Goal: Transaction & Acquisition: Book appointment/travel/reservation

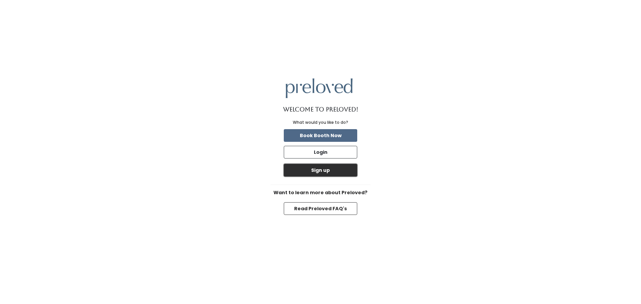
click at [322, 170] on button "Sign up" at bounding box center [320, 170] width 73 height 13
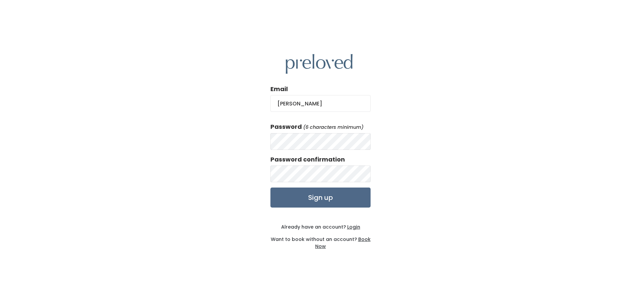
type input "Shawna.Satterwhite@icloud.com"
click at [314, 198] on input "Sign up" at bounding box center [320, 198] width 100 height 20
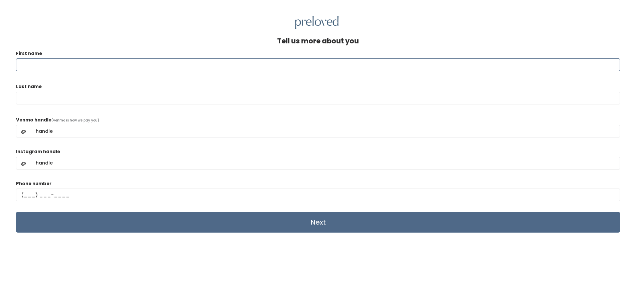
click at [60, 63] on input "First name" at bounding box center [318, 64] width 604 height 13
type input "[PERSON_NAME]"
click at [25, 98] on input "Last name" at bounding box center [318, 98] width 604 height 13
type input "Satterwhite"
click at [127, 132] on input "Venmo handle" at bounding box center [325, 131] width 589 height 13
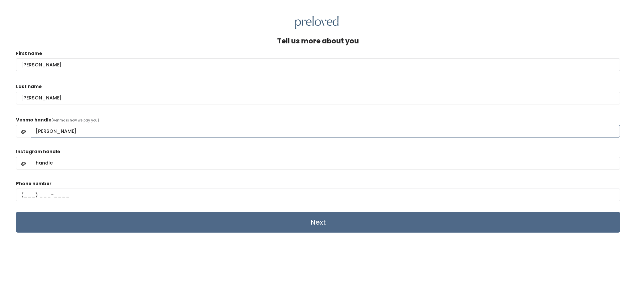
type input "shawna-satterwhite"
drag, startPoint x: 72, startPoint y: 162, endPoint x: 38, endPoint y: 159, distance: 34.9
click at [38, 159] on input "Instagram handle" at bounding box center [325, 163] width 589 height 13
click at [23, 194] on input "text" at bounding box center [318, 195] width 604 height 13
type input "(405) 863-2042"
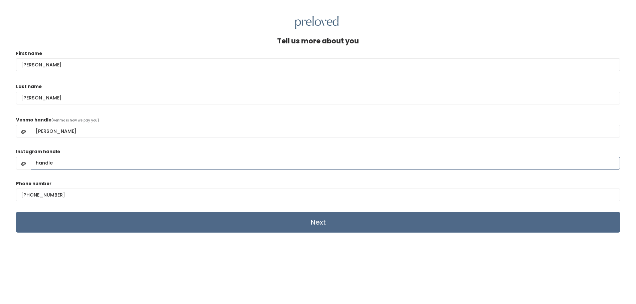
click at [63, 163] on input "Instagram handle" at bounding box center [325, 163] width 589 height 13
type input "shawnafinchersatterwhite"
click at [272, 224] on input "Next" at bounding box center [318, 222] width 604 height 21
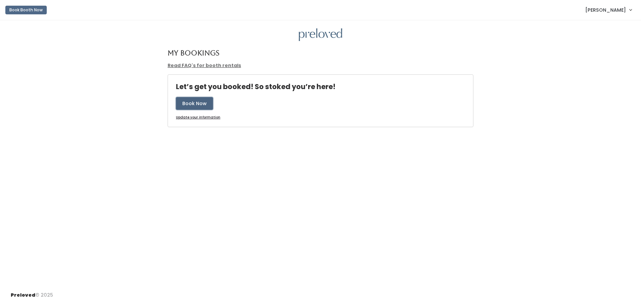
click at [191, 102] on button "Book Now" at bounding box center [194, 103] width 37 height 13
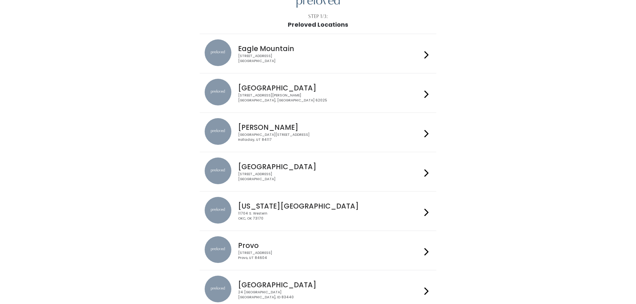
scroll to position [67, 0]
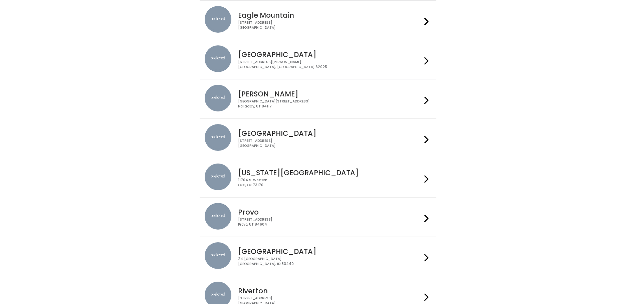
click at [268, 177] on h4 "Oklahoma City" at bounding box center [330, 173] width 184 height 8
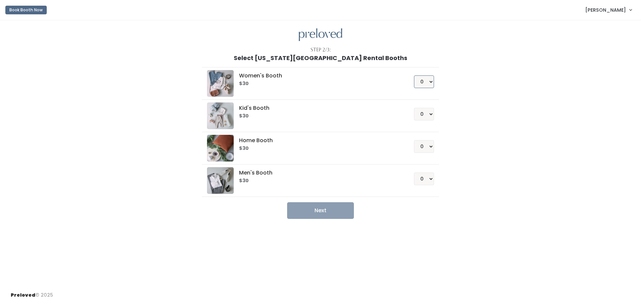
click at [431, 82] on select "0 1 2 3 4" at bounding box center [424, 81] width 20 height 13
select select "1"
click at [414, 75] on select "0 1 2 3 4" at bounding box center [424, 81] width 20 height 13
click at [320, 209] on button "Next" at bounding box center [320, 210] width 67 height 17
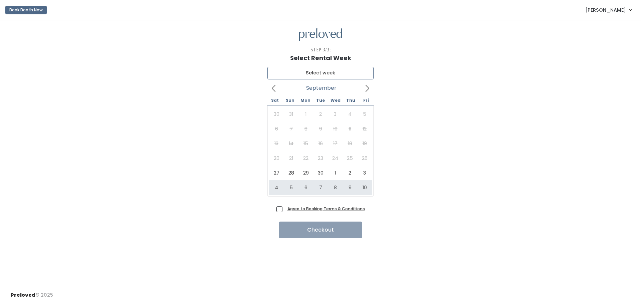
type input "October 4 to October 10"
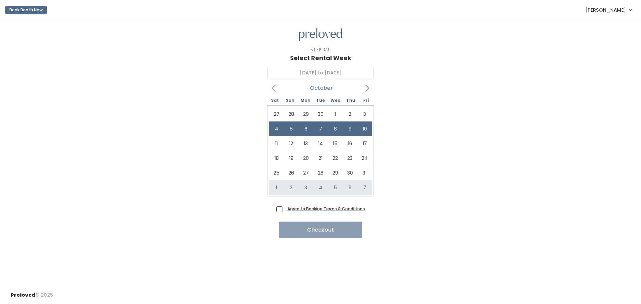
click at [285, 208] on span "Agree to Booking Terms & Conditions" at bounding box center [325, 208] width 80 height 7
click at [285, 208] on input "Agree to Booking Terms & Conditions" at bounding box center [287, 207] width 4 height 4
checkbox input "true"
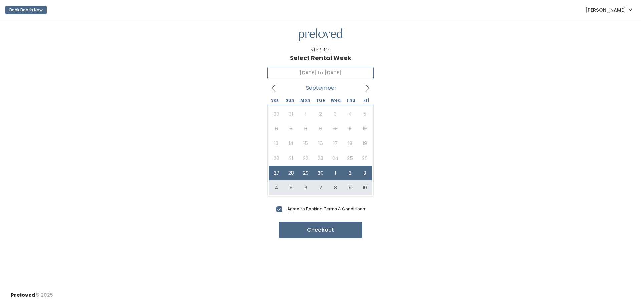
type input "October 4 to October 10"
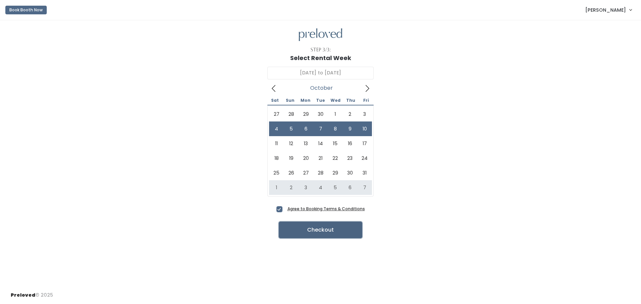
click at [321, 232] on button "Checkout" at bounding box center [320, 230] width 83 height 17
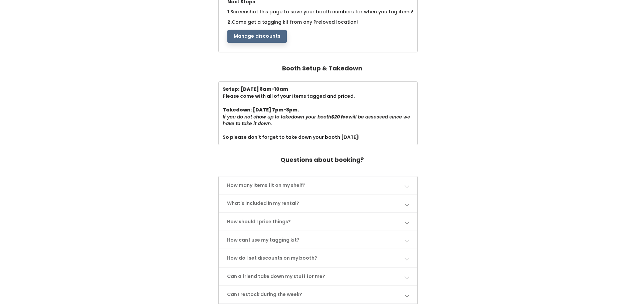
scroll to position [167, 0]
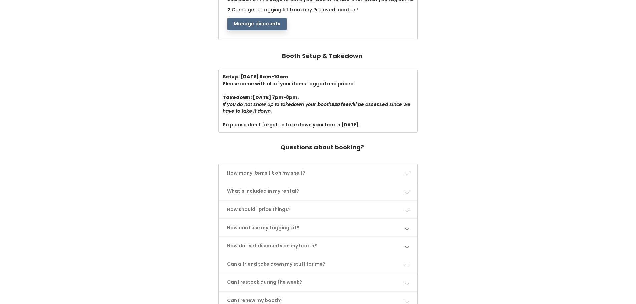
click at [409, 174] on span at bounding box center [406, 173] width 5 height 5
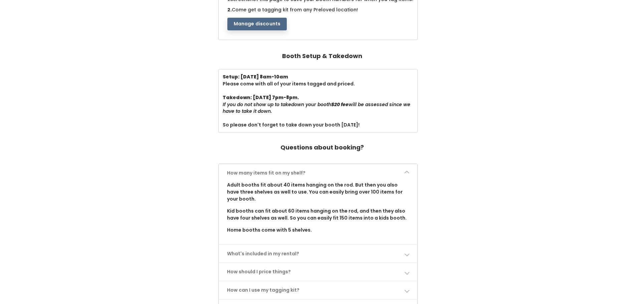
click at [409, 174] on span at bounding box center [406, 173] width 5 height 5
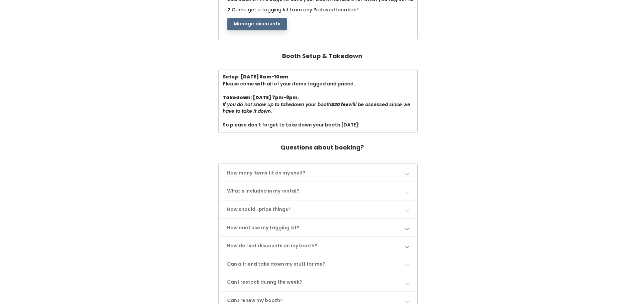
click at [407, 188] on link "What's included in my rental?" at bounding box center [318, 191] width 198 height 18
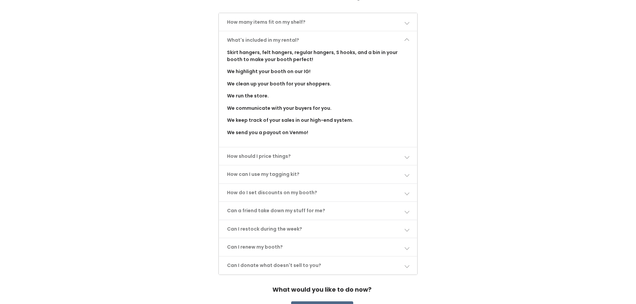
scroll to position [334, 0]
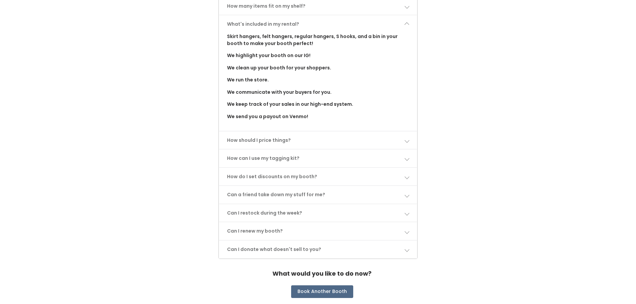
click at [405, 140] on span at bounding box center [406, 140] width 5 height 5
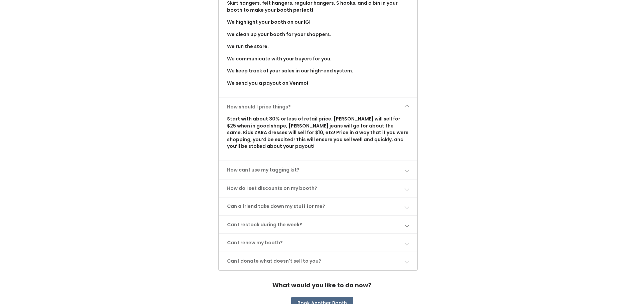
scroll to position [400, 0]
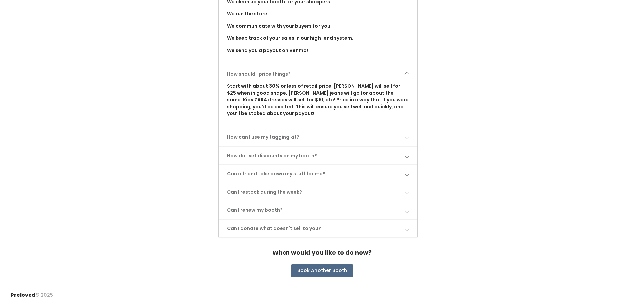
click at [409, 137] on span at bounding box center [406, 137] width 5 height 5
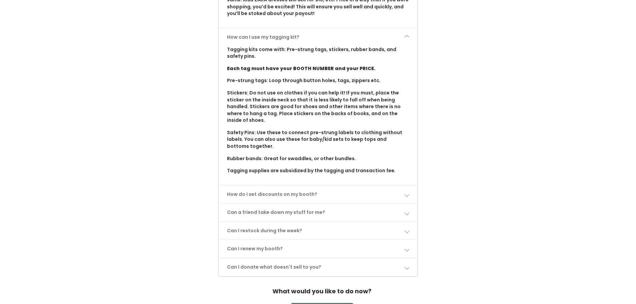
scroll to position [534, 0]
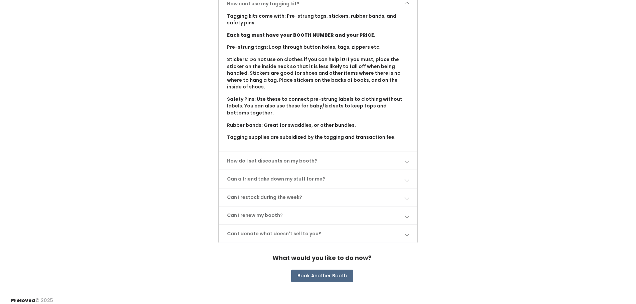
click at [406, 161] on span at bounding box center [406, 161] width 5 height 5
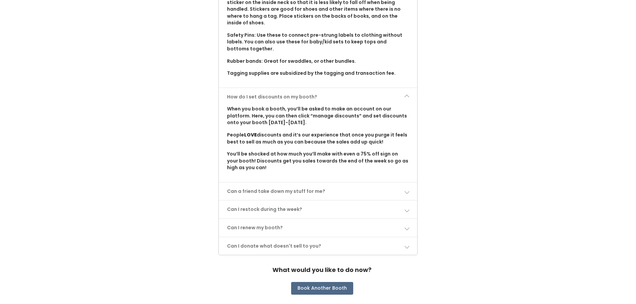
scroll to position [600, 0]
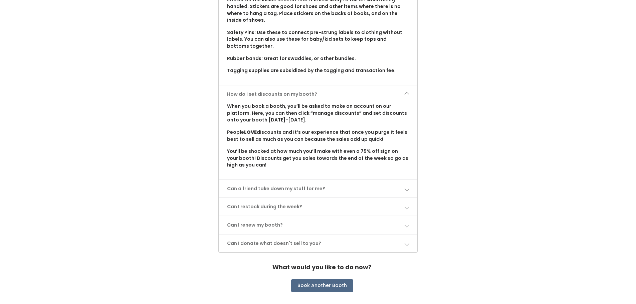
click at [407, 189] on span at bounding box center [406, 188] width 5 height 5
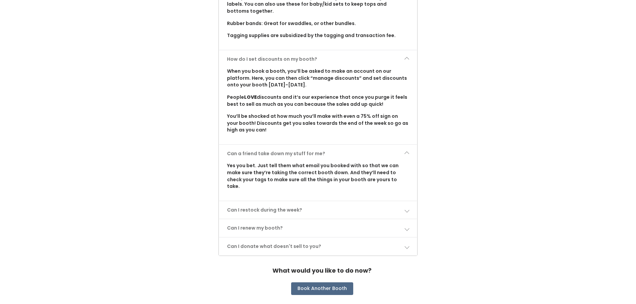
scroll to position [647, 0]
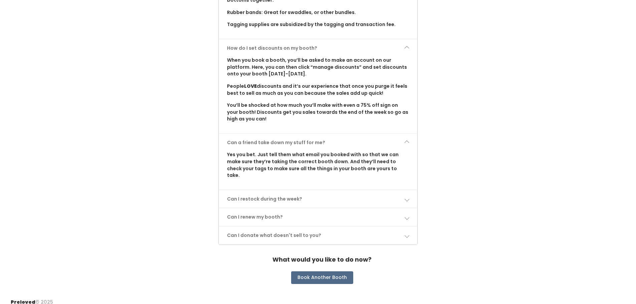
click at [406, 197] on span at bounding box center [406, 199] width 5 height 5
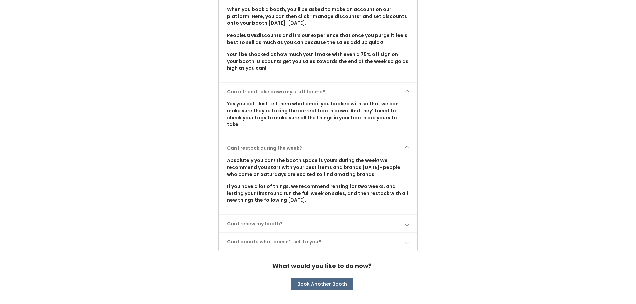
scroll to position [704, 0]
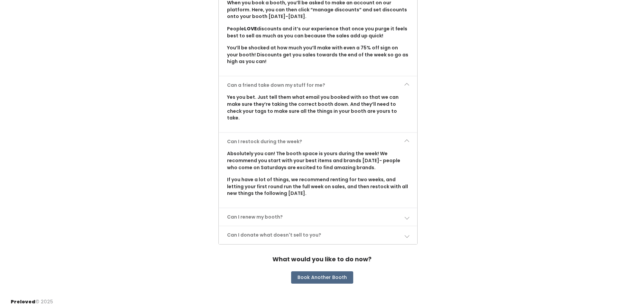
click at [407, 215] on span at bounding box center [406, 217] width 5 height 5
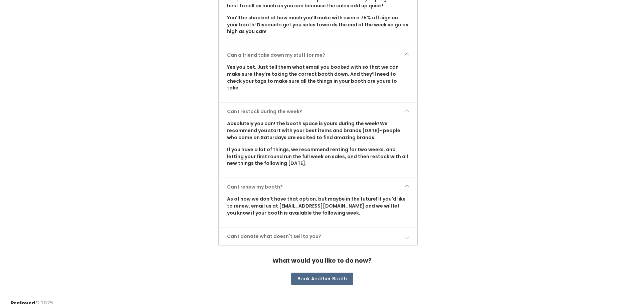
scroll to position [735, 0]
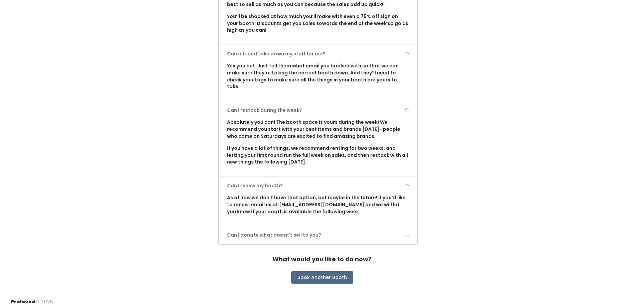
click at [407, 233] on span at bounding box center [406, 235] width 5 height 5
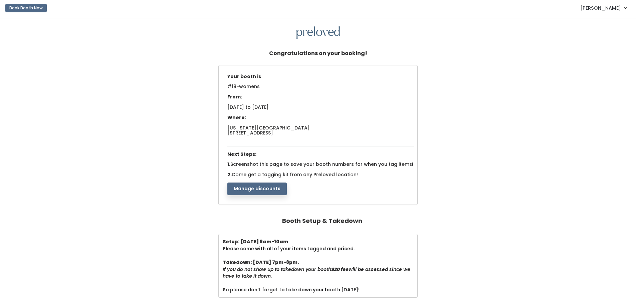
scroll to position [0, 0]
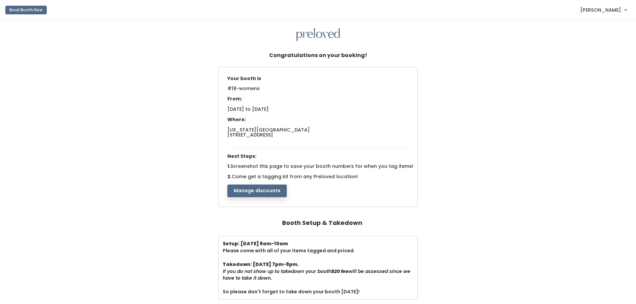
click at [266, 192] on button "Manage discounts" at bounding box center [257, 191] width 60 height 13
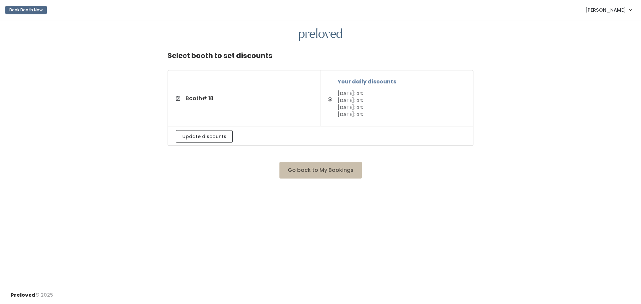
click at [355, 95] on span "[DATE]:" at bounding box center [347, 93] width 18 height 7
click at [363, 93] on small "0 %" at bounding box center [360, 94] width 7 height 6
click at [355, 102] on span "[DATE]:" at bounding box center [347, 100] width 18 height 7
click at [353, 109] on span "[DATE]:" at bounding box center [347, 107] width 18 height 7
click at [351, 115] on span "[DATE]:" at bounding box center [347, 114] width 18 height 7
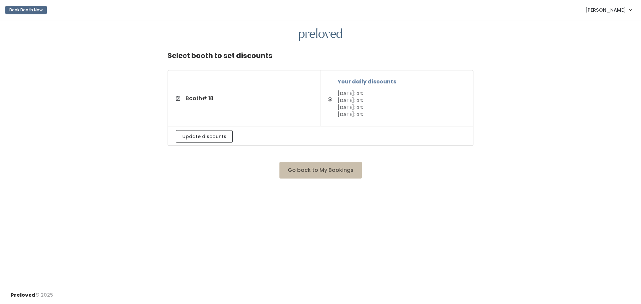
click at [357, 82] on h5 "Your daily discounts" at bounding box center [402, 82] width 128 height 6
click at [204, 99] on span "# 18" at bounding box center [207, 99] width 11 height 8
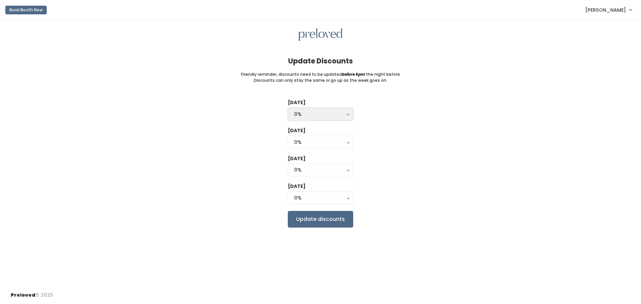
click at [347, 115] on button "0%" at bounding box center [320, 114] width 65 height 13
click at [374, 128] on div "[DATE] 0% 25% 50% 75% 90% 0% 0% 25% 50% 75% 90% [DATE] 0% 25% 50% 75% 90% 0% [D…" at bounding box center [321, 163] width 620 height 128
click at [347, 141] on button "0%" at bounding box center [320, 142] width 65 height 13
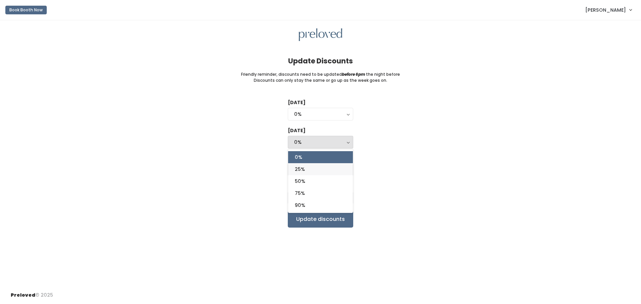
click at [301, 170] on span "25%" at bounding box center [300, 169] width 10 height 7
select select "25%"
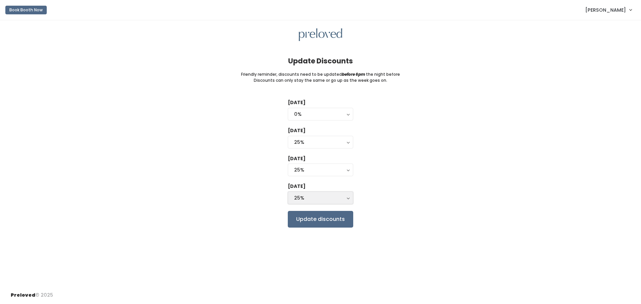
click at [348, 196] on button "25%" at bounding box center [320, 198] width 65 height 13
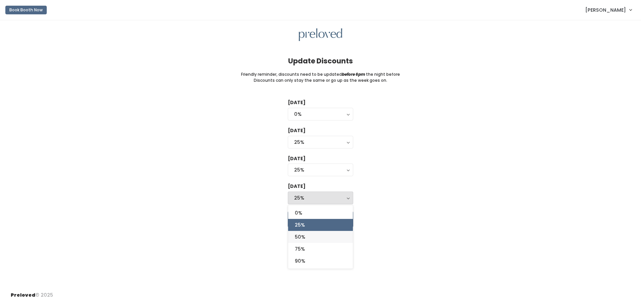
click at [303, 239] on span "50%" at bounding box center [300, 236] width 10 height 7
select select "50%"
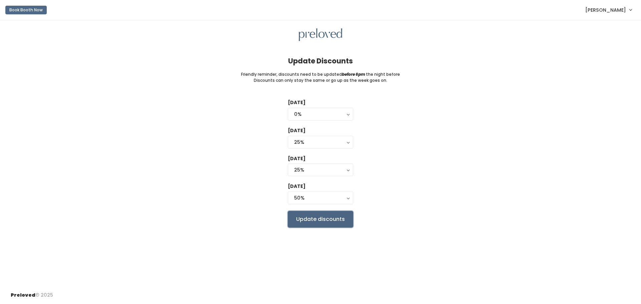
click at [323, 218] on input "Update discounts" at bounding box center [320, 219] width 65 height 17
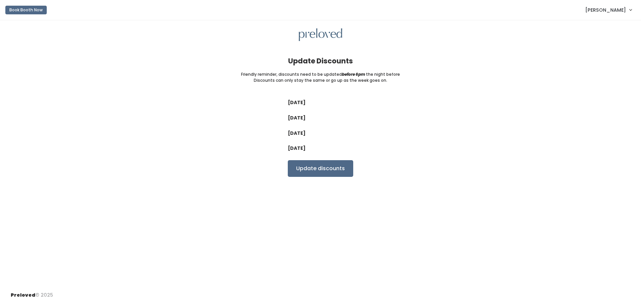
select select "25%"
select select "50%"
select select "25%"
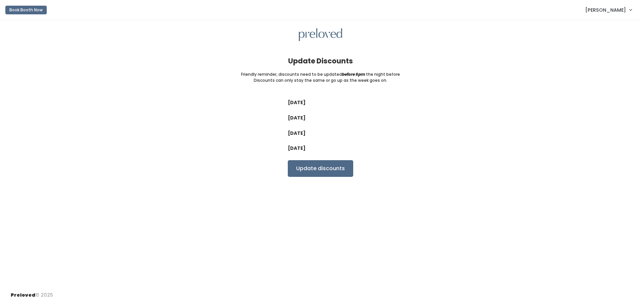
select select "50%"
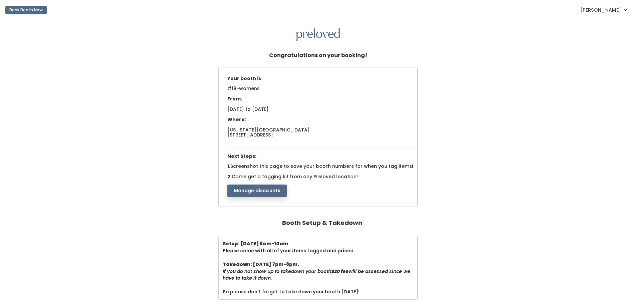
click at [599, 8] on span "[PERSON_NAME]" at bounding box center [600, 9] width 41 height 7
click at [485, 73] on div "Your booth is #18-womens From: [DATE] to [DATE] Where: [US_STATE] city 11704 S.…" at bounding box center [318, 137] width 623 height 141
